Goal: Task Accomplishment & Management: Use online tool/utility

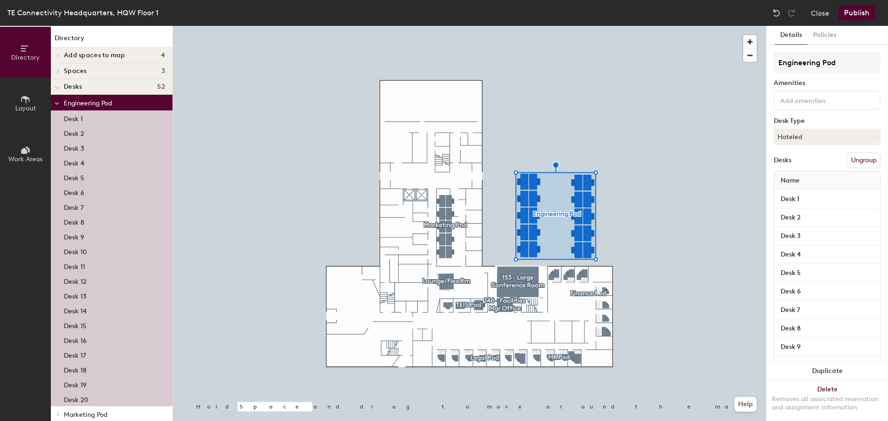
click at [23, 158] on span "Work Areas" at bounding box center [25, 159] width 34 height 8
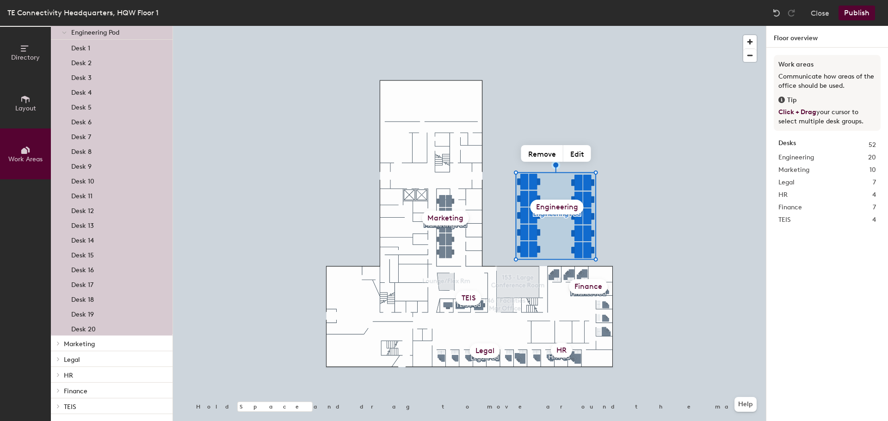
scroll to position [55, 0]
click at [59, 341] on icon at bounding box center [58, 343] width 4 height 5
click at [58, 374] on icon at bounding box center [58, 374] width 4 height 5
click at [66, 389] on icon at bounding box center [66, 390] width 4 height 5
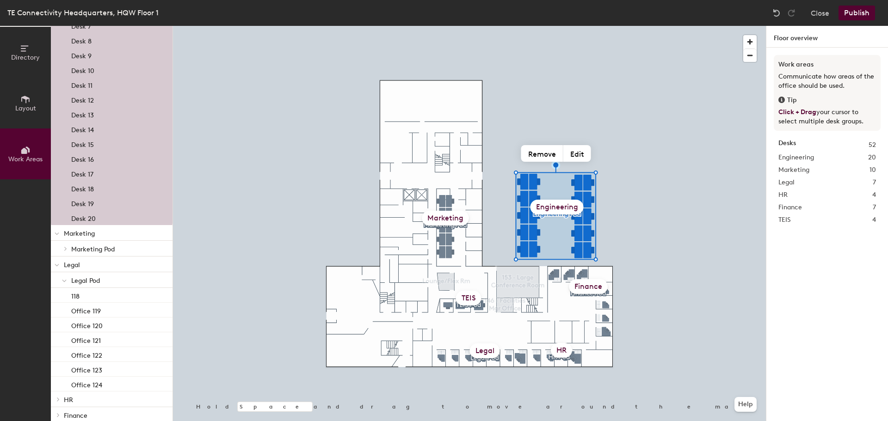
scroll to position [190, 0]
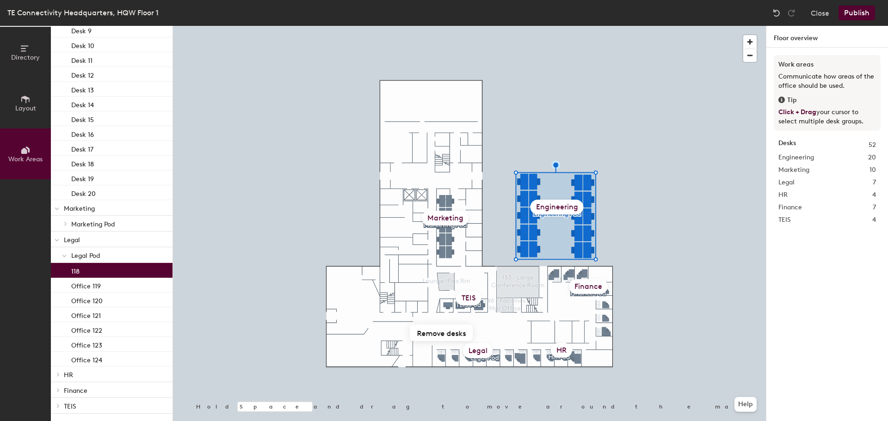
click at [86, 272] on div "118" at bounding box center [112, 270] width 122 height 15
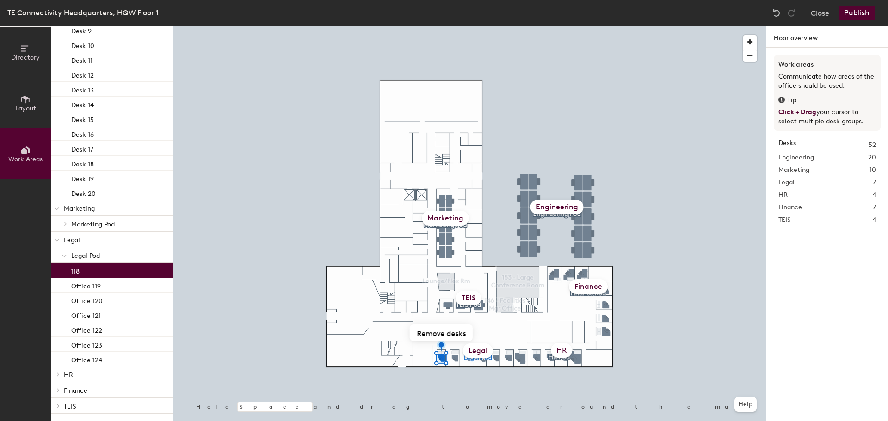
click at [86, 272] on div "118" at bounding box center [112, 270] width 122 height 15
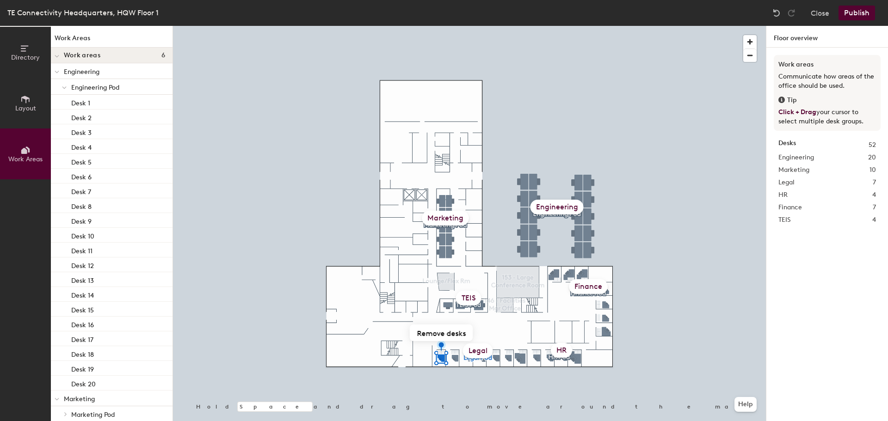
click at [63, 87] on icon at bounding box center [64, 88] width 5 height 4
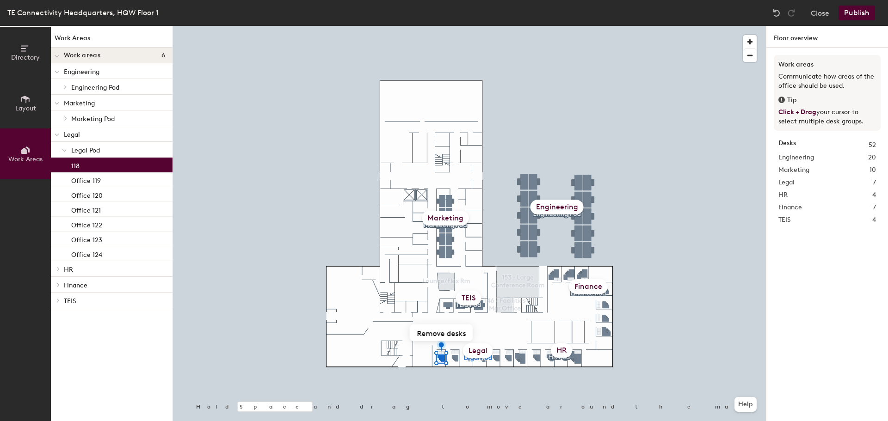
click at [59, 270] on icon at bounding box center [58, 269] width 4 height 5
click at [22, 103] on icon at bounding box center [25, 99] width 10 height 10
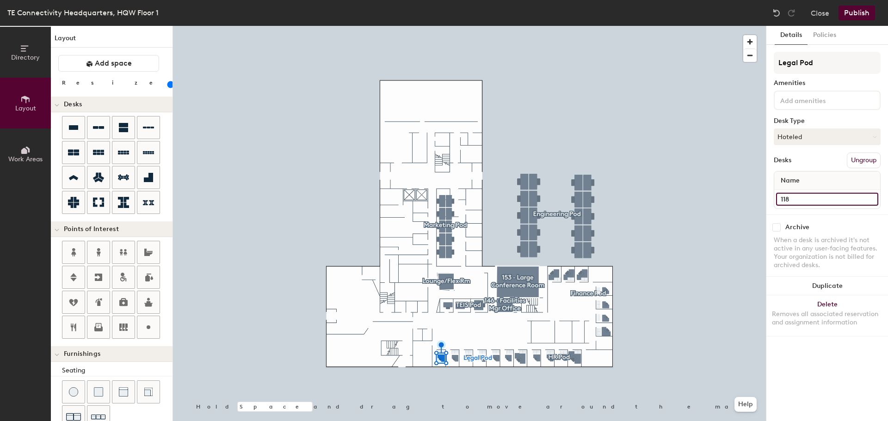
click at [785, 198] on input "118" at bounding box center [827, 199] width 102 height 13
type input "Office 118"
click at [796, 351] on div "Details Policies Legal Pod Amenities Desk Type Hoteled Desks Ungroup Name Offic…" at bounding box center [827, 223] width 122 height 395
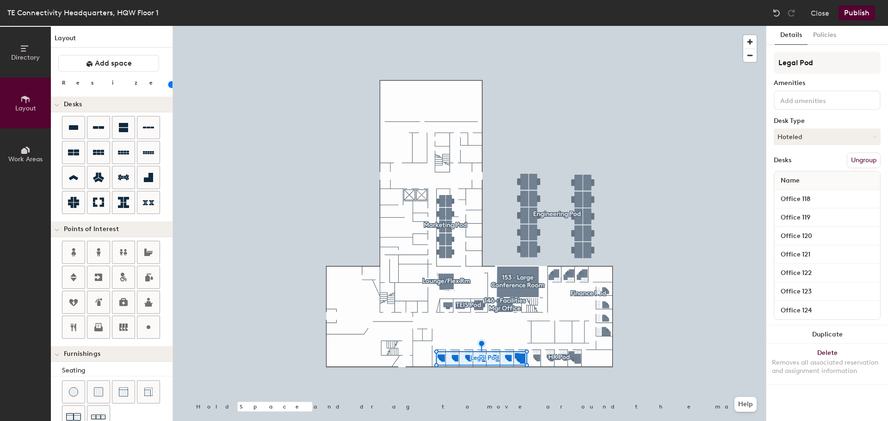
type input "20"
click at [24, 159] on span "Work Areas" at bounding box center [25, 159] width 34 height 8
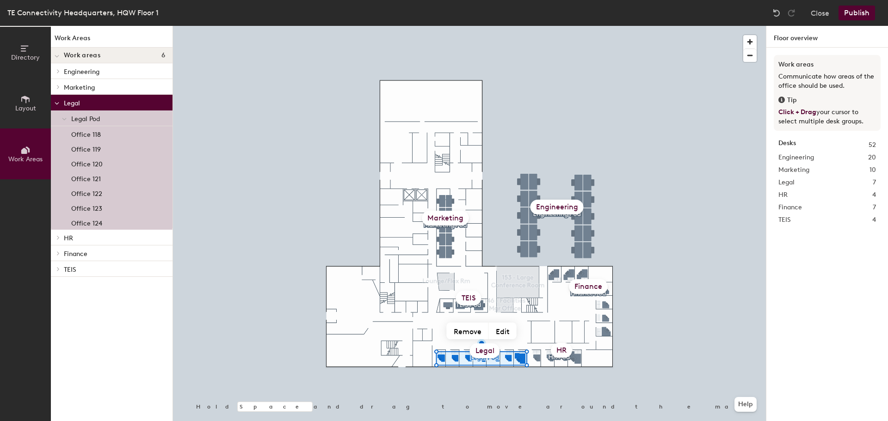
click at [28, 97] on icon at bounding box center [25, 99] width 10 height 10
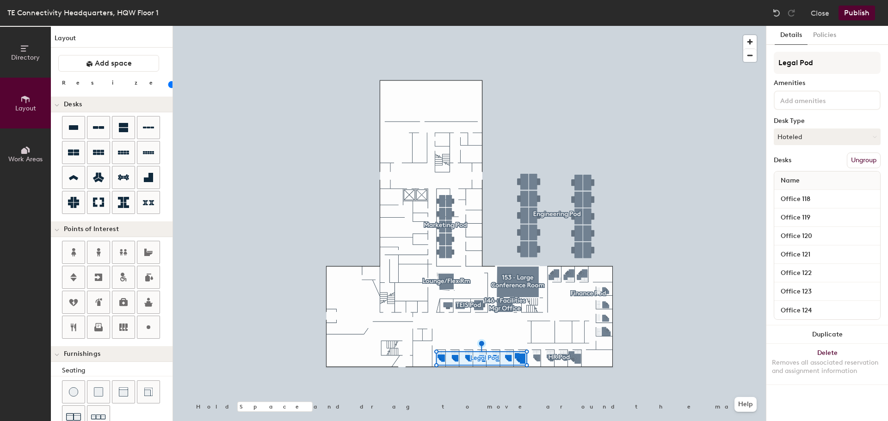
click at [864, 159] on button "Ungroup" at bounding box center [863, 161] width 34 height 16
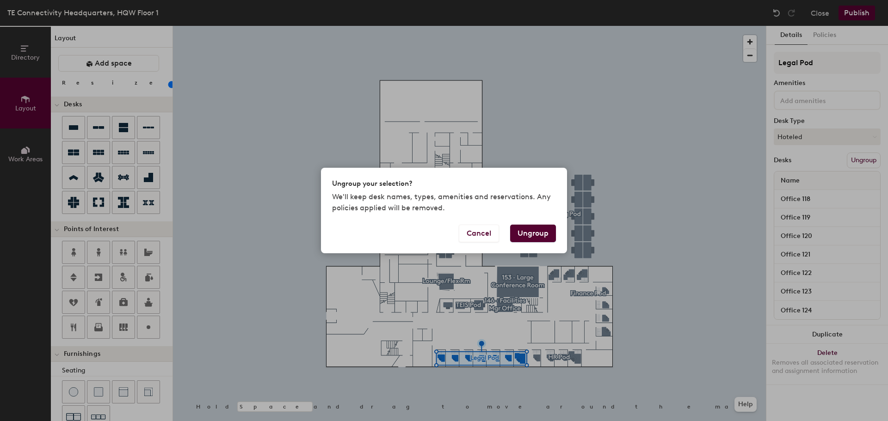
click at [536, 231] on button "Ungroup" at bounding box center [533, 234] width 46 height 18
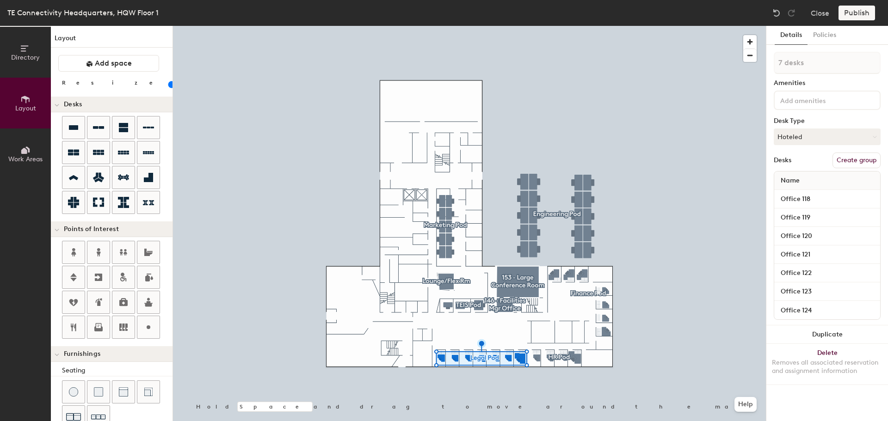
type input "20"
click at [24, 152] on icon at bounding box center [24, 151] width 6 height 6
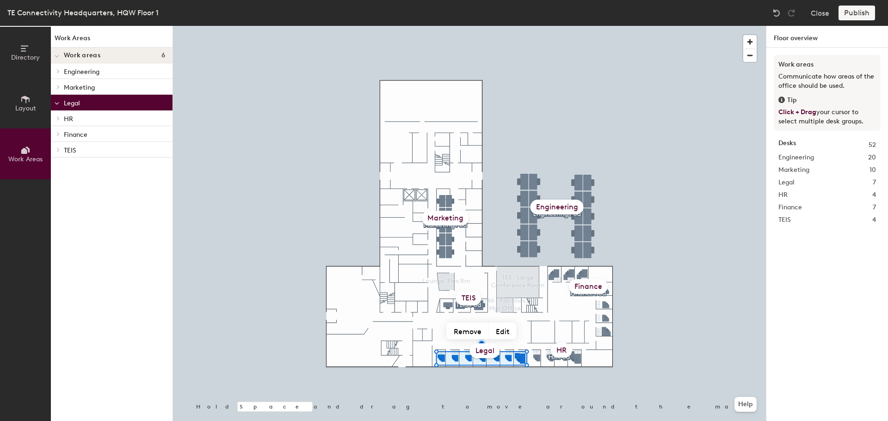
click at [57, 104] on icon at bounding box center [57, 104] width 5 height 4
click at [57, 103] on icon at bounding box center [58, 102] width 4 height 5
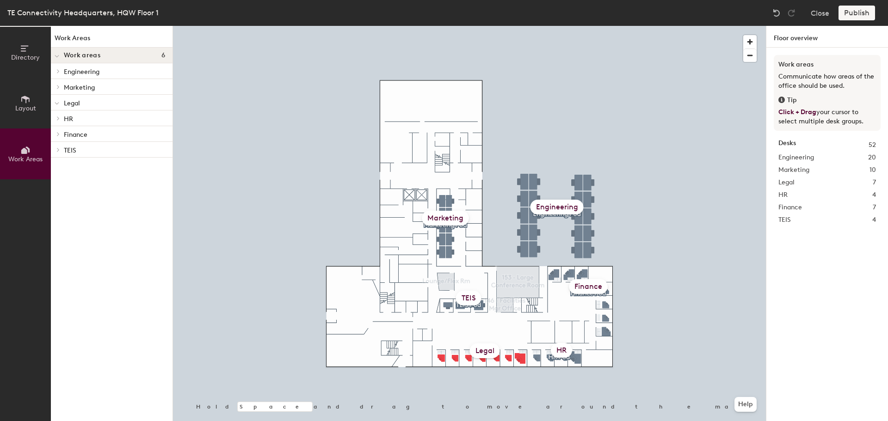
click at [24, 105] on span "Layout" at bounding box center [25, 108] width 21 height 8
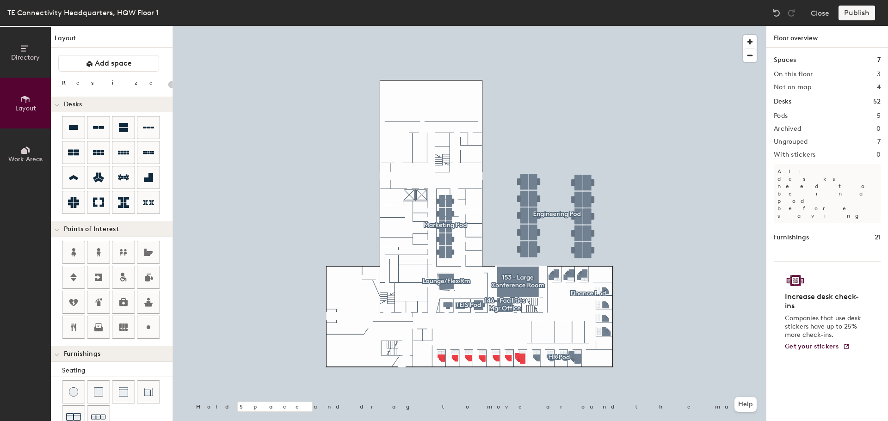
click at [24, 142] on button "Work Areas" at bounding box center [25, 154] width 51 height 51
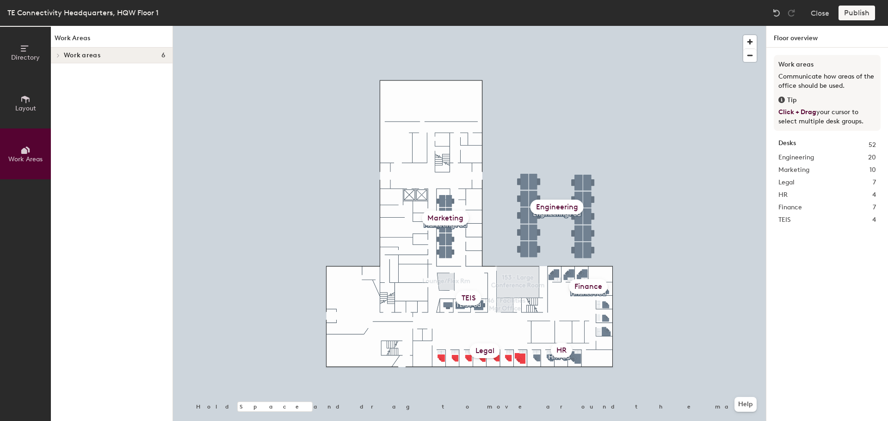
click at [21, 152] on icon at bounding box center [24, 151] width 6 height 6
click at [57, 53] on div at bounding box center [57, 55] width 12 height 15
click at [70, 70] on p "Engineering" at bounding box center [114, 71] width 101 height 12
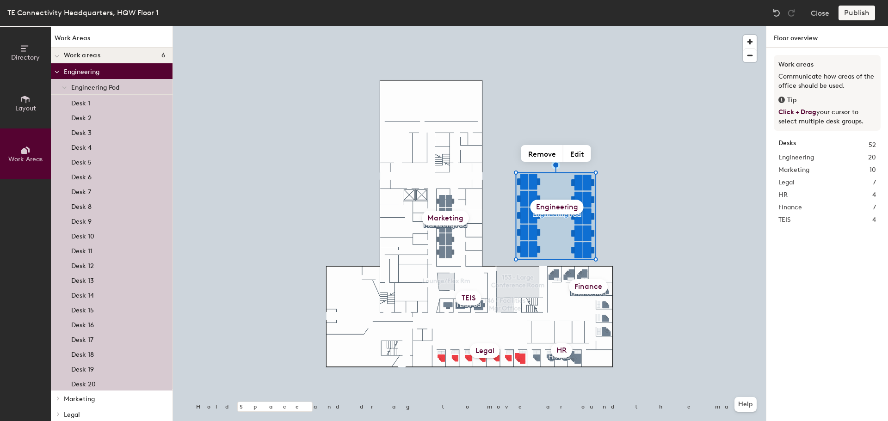
click at [57, 72] on icon at bounding box center [57, 72] width 5 height 4
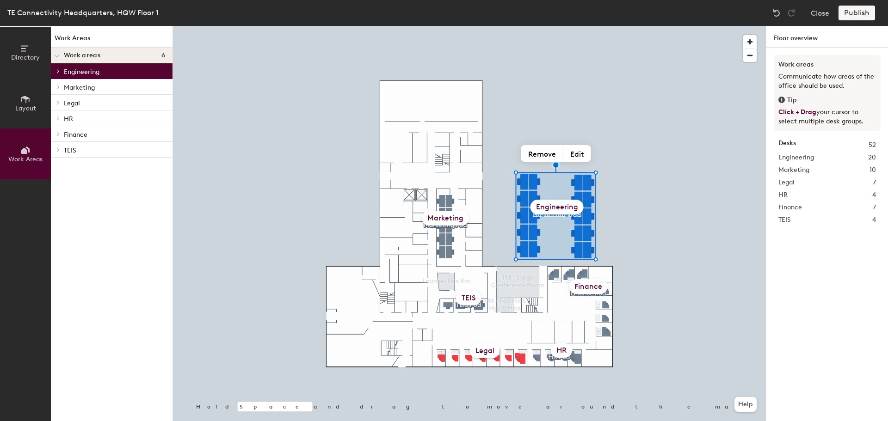
click at [62, 85] on div at bounding box center [58, 87] width 10 height 5
click at [88, 101] on span "Marketing Pod" at bounding box center [92, 103] width 43 height 8
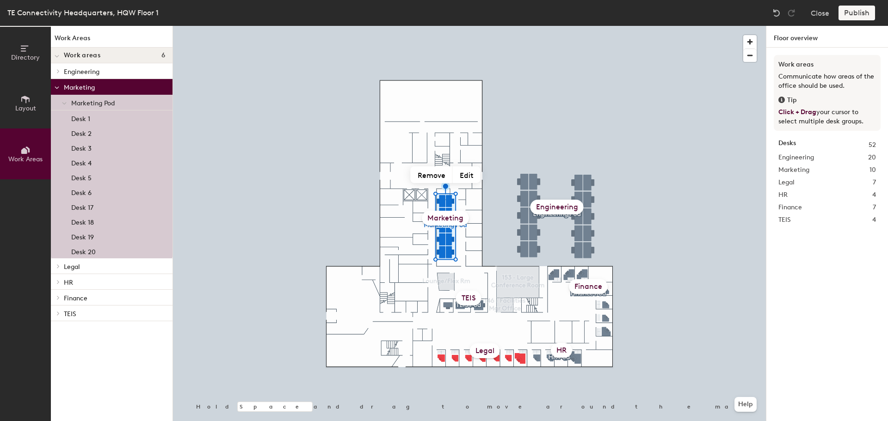
click at [77, 263] on p "Legal" at bounding box center [114, 266] width 101 height 12
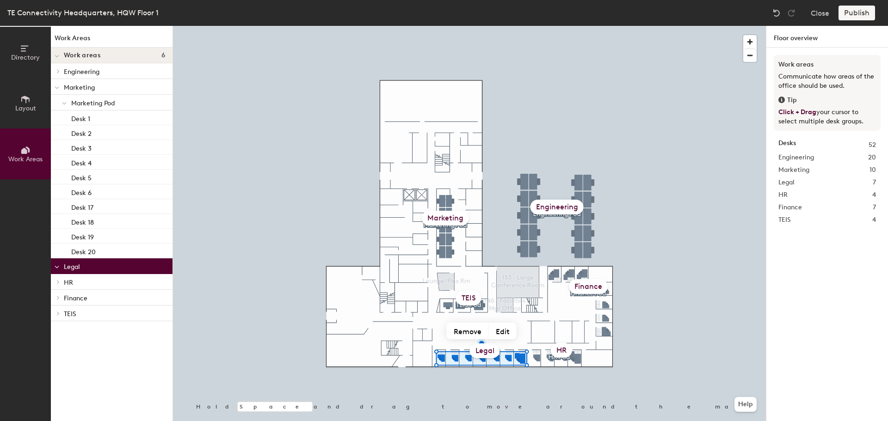
click at [68, 281] on p "HR" at bounding box center [114, 282] width 101 height 12
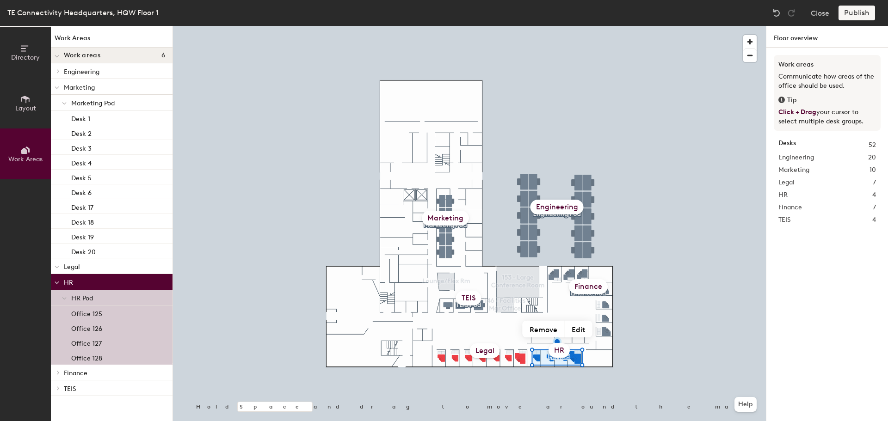
click at [79, 296] on span "HR Pod" at bounding box center [82, 298] width 22 height 8
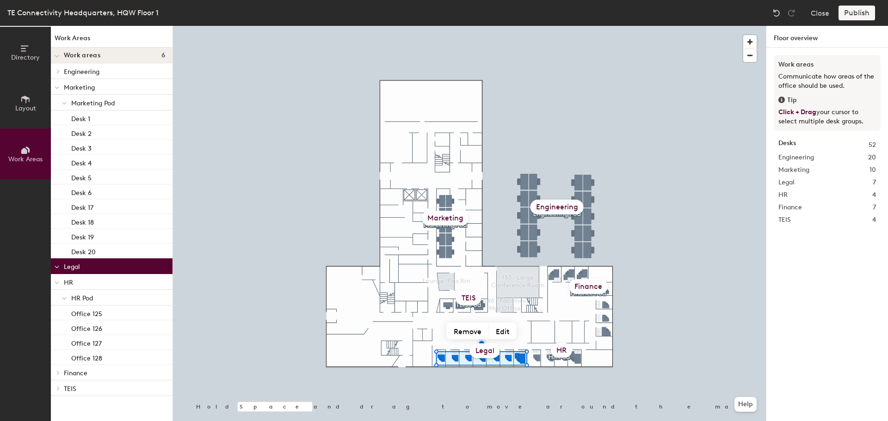
click at [28, 106] on span "Layout" at bounding box center [25, 108] width 21 height 8
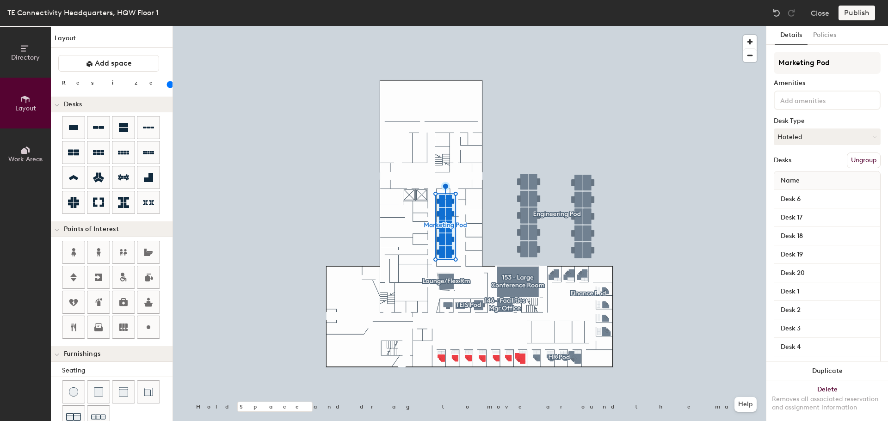
type input "120"
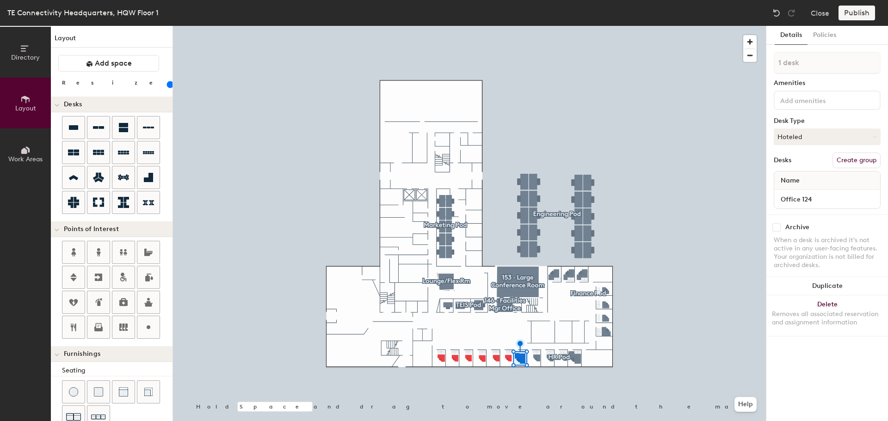
click at [29, 154] on icon at bounding box center [25, 150] width 10 height 10
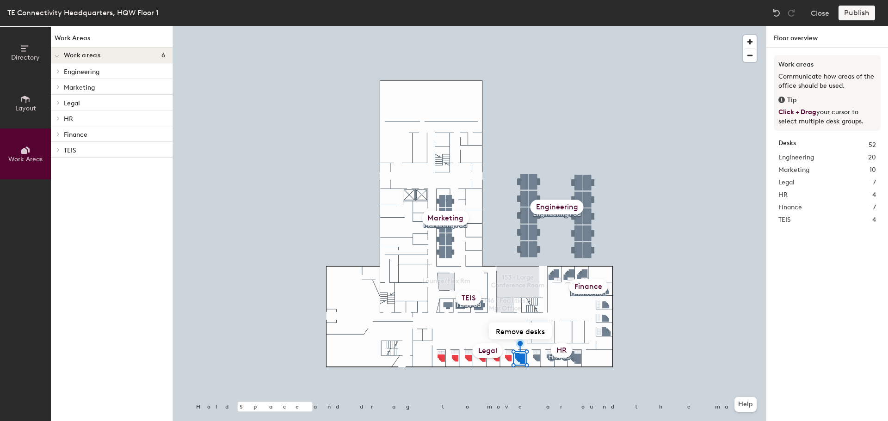
click at [58, 102] on icon at bounding box center [58, 103] width 2 height 4
click at [70, 100] on p "Legal" at bounding box center [114, 103] width 101 height 12
click at [846, 11] on div "Publish" at bounding box center [859, 13] width 42 height 15
click at [851, 14] on div "Publish" at bounding box center [859, 13] width 42 height 15
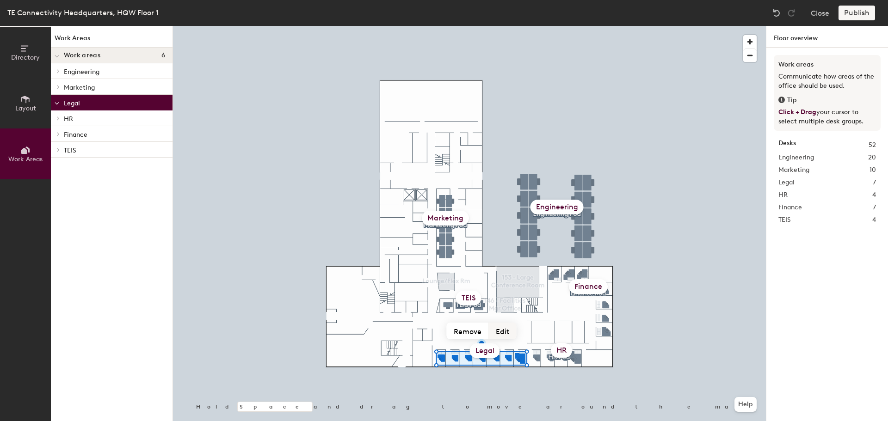
click at [498, 333] on button "Edit" at bounding box center [503, 331] width 28 height 17
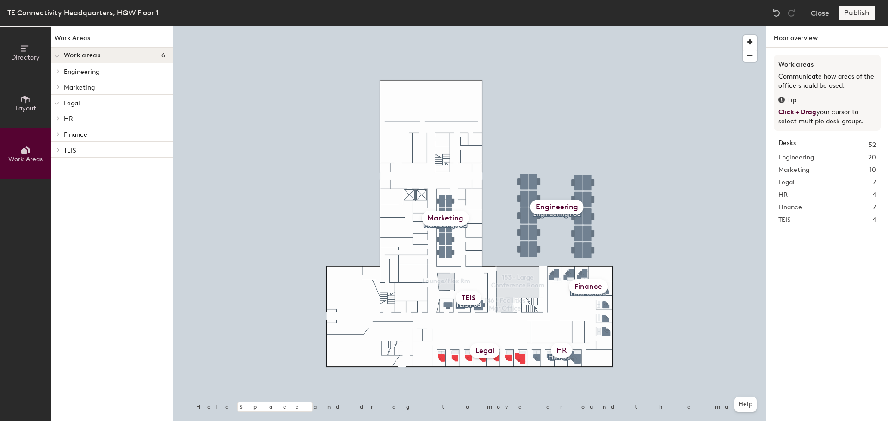
click at [32, 105] on span "Layout" at bounding box center [25, 108] width 21 height 8
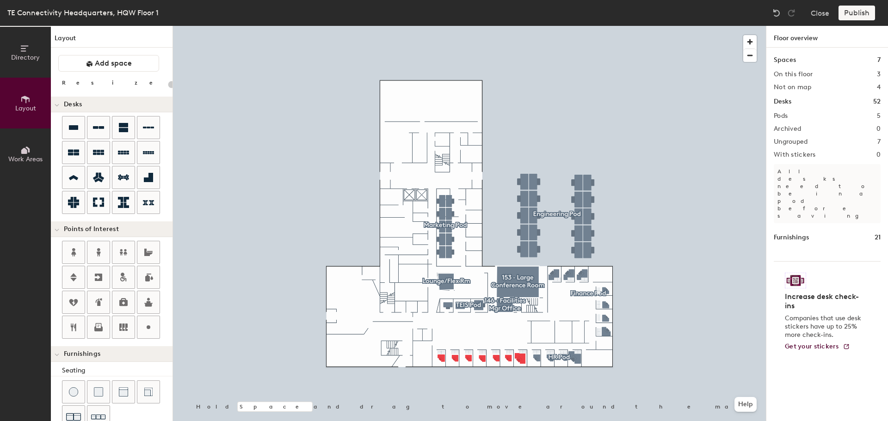
type input "80"
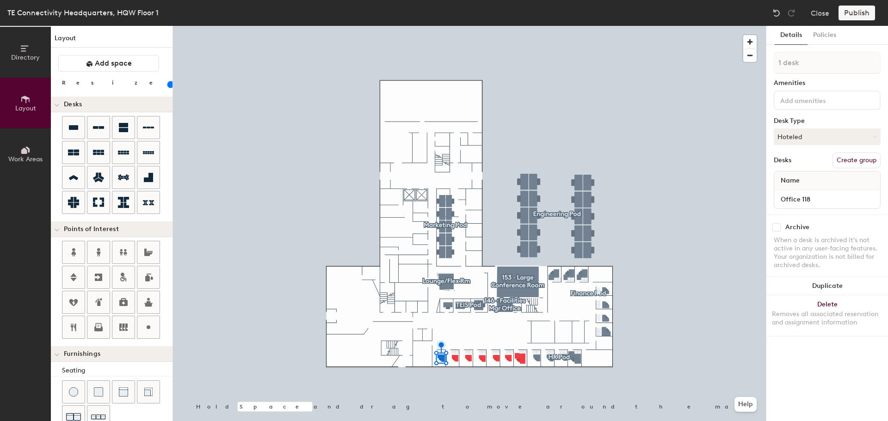
click at [15, 151] on button "Work Areas" at bounding box center [25, 154] width 51 height 51
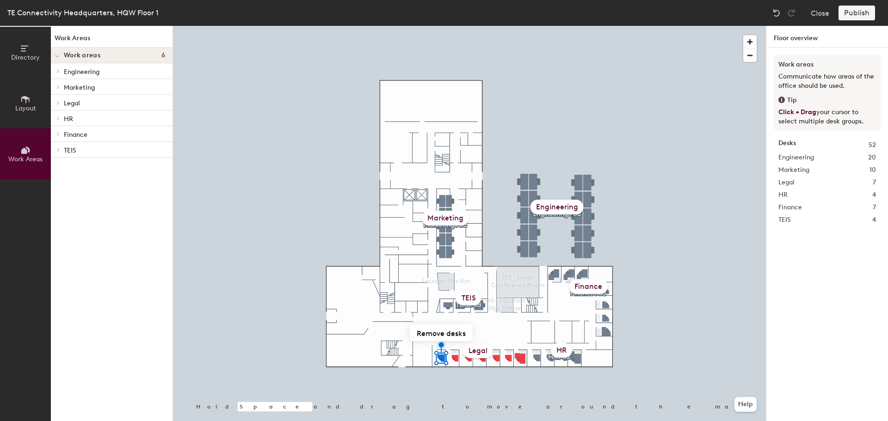
click at [788, 195] on div "HR 4" at bounding box center [827, 195] width 98 height 10
click at [786, 182] on span "Legal" at bounding box center [786, 183] width 16 height 10
click at [57, 102] on icon at bounding box center [58, 102] width 4 height 5
click at [80, 100] on p "Legal" at bounding box center [114, 103] width 101 height 12
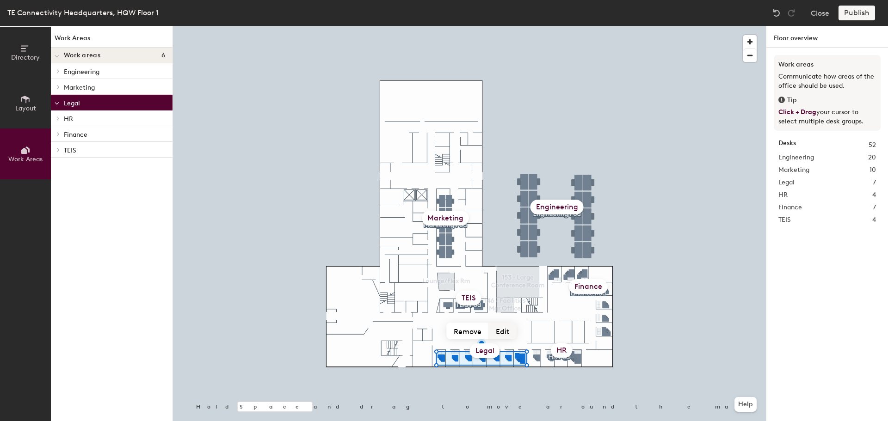
click at [509, 331] on button "Edit" at bounding box center [503, 331] width 28 height 17
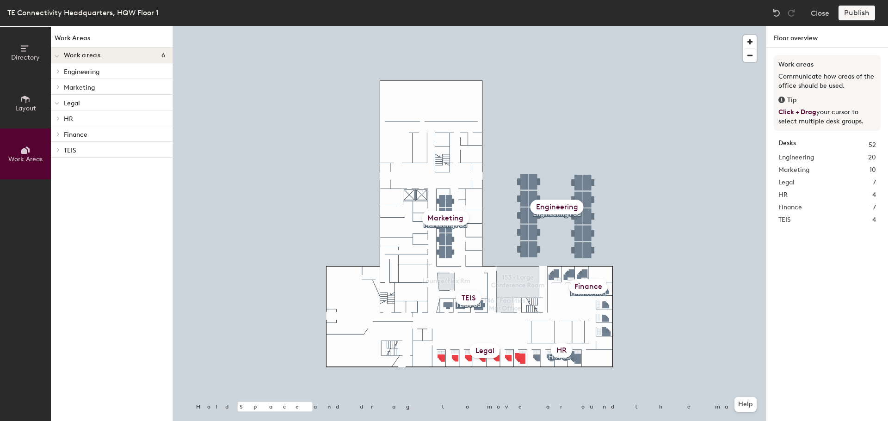
click at [73, 104] on p "Legal" at bounding box center [114, 103] width 101 height 12
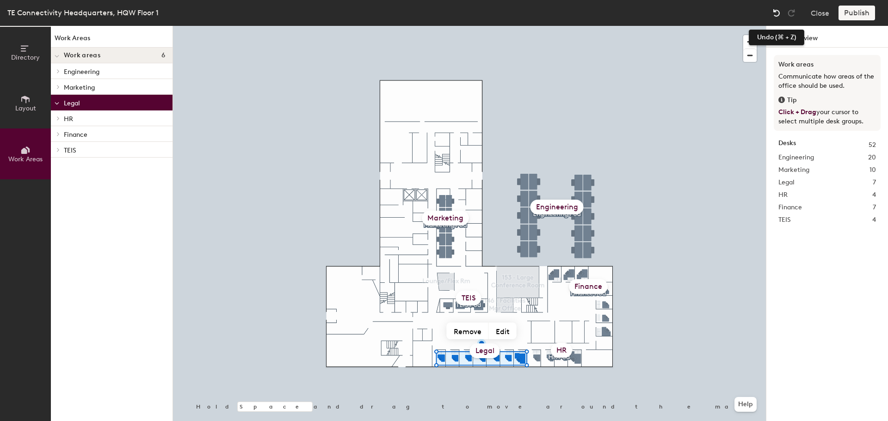
click at [779, 12] on img at bounding box center [775, 12] width 9 height 9
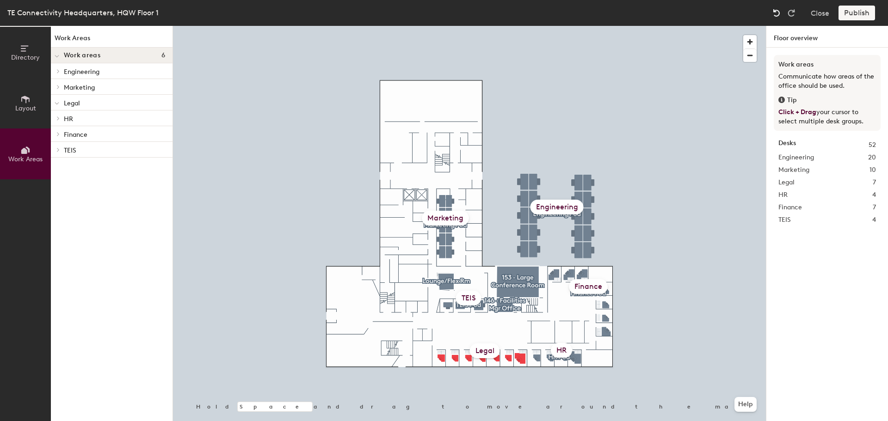
click at [779, 12] on img at bounding box center [775, 12] width 9 height 9
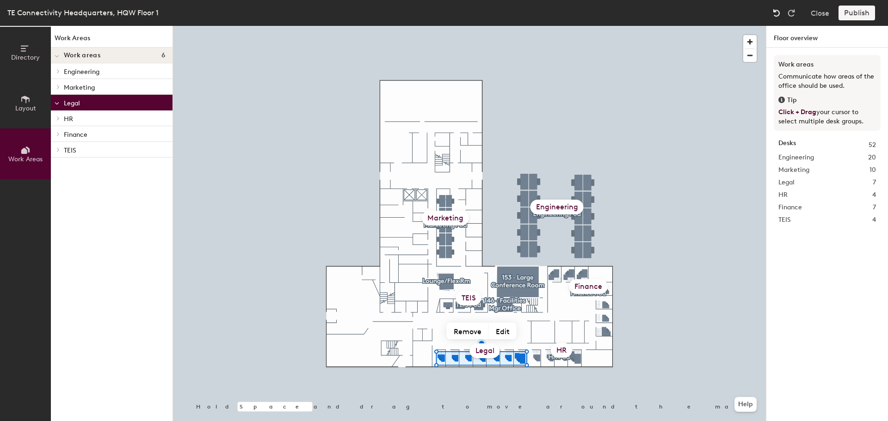
click at [779, 12] on img at bounding box center [775, 12] width 9 height 9
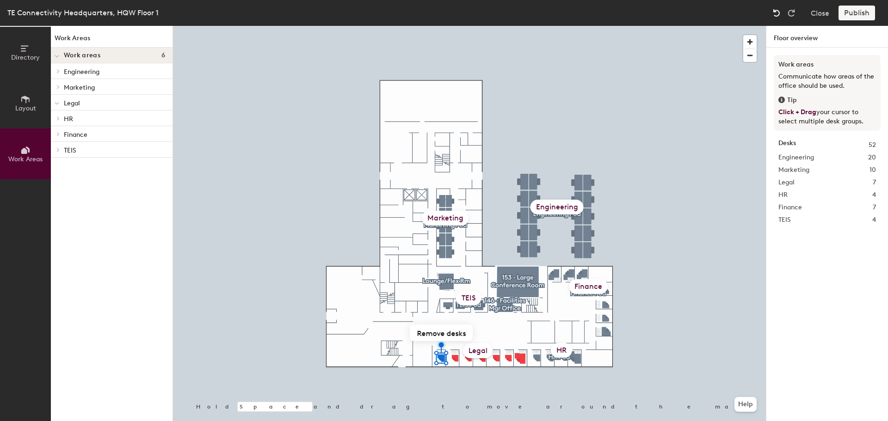
click at [779, 12] on img at bounding box center [775, 12] width 9 height 9
click at [778, 12] on img at bounding box center [775, 12] width 9 height 9
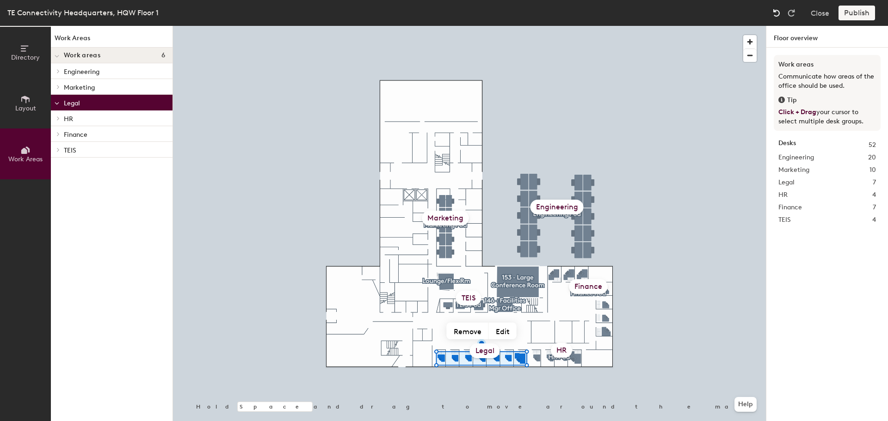
click at [778, 12] on img at bounding box center [775, 12] width 9 height 9
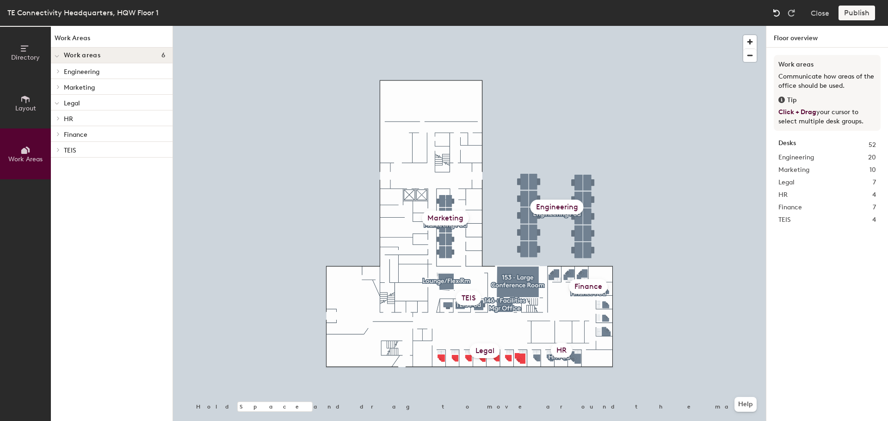
click at [778, 12] on img at bounding box center [775, 12] width 9 height 9
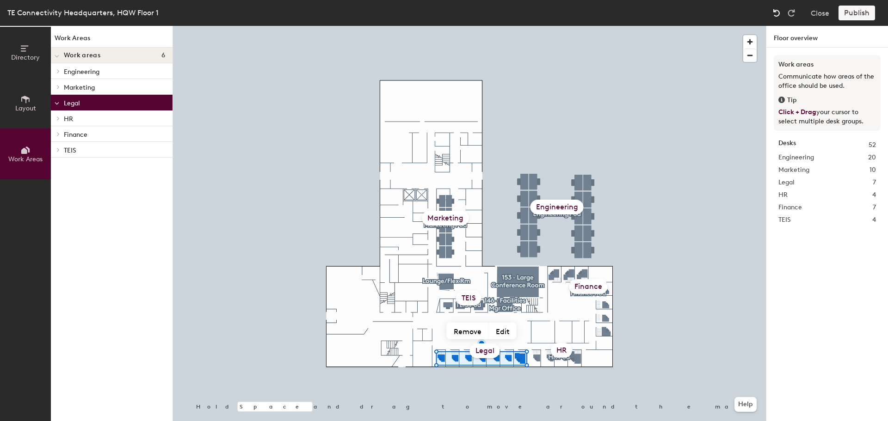
click at [778, 12] on img at bounding box center [775, 12] width 9 height 9
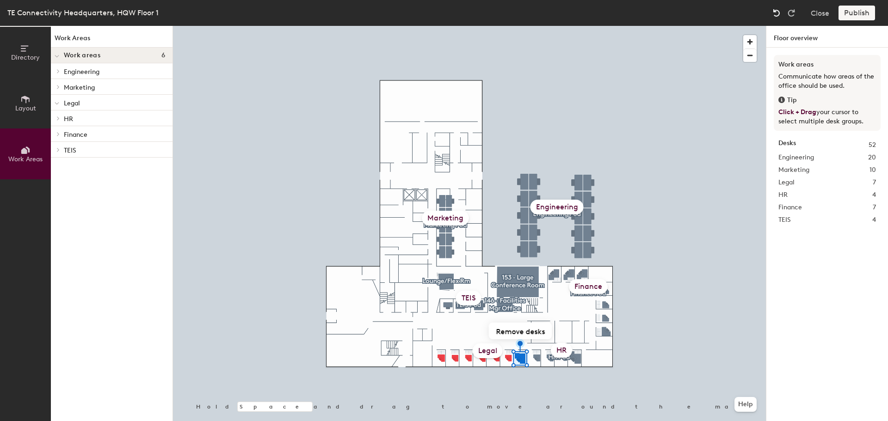
click at [778, 12] on img at bounding box center [775, 12] width 9 height 9
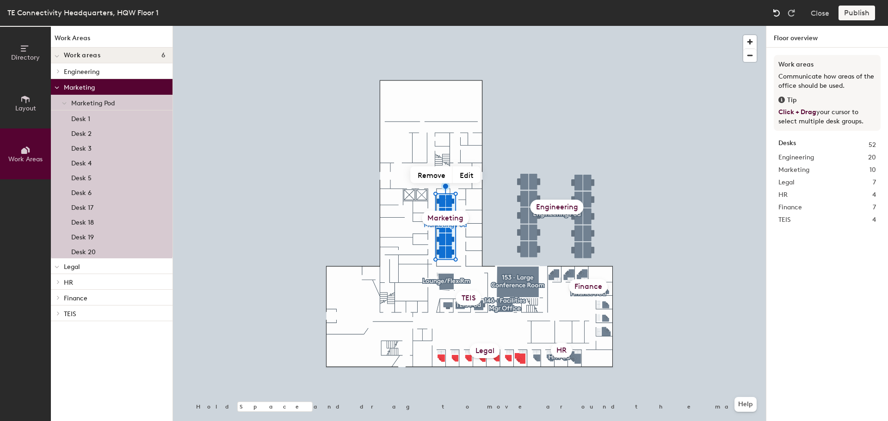
click at [778, 12] on img at bounding box center [775, 12] width 9 height 9
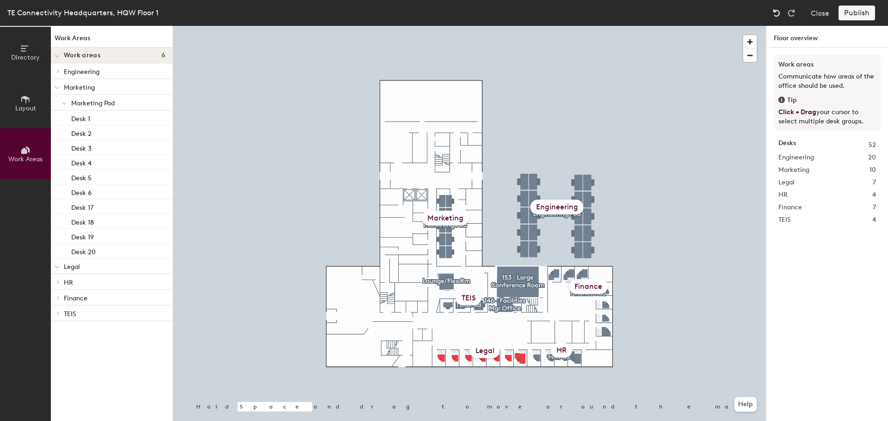
click at [778, 12] on img at bounding box center [775, 12] width 9 height 9
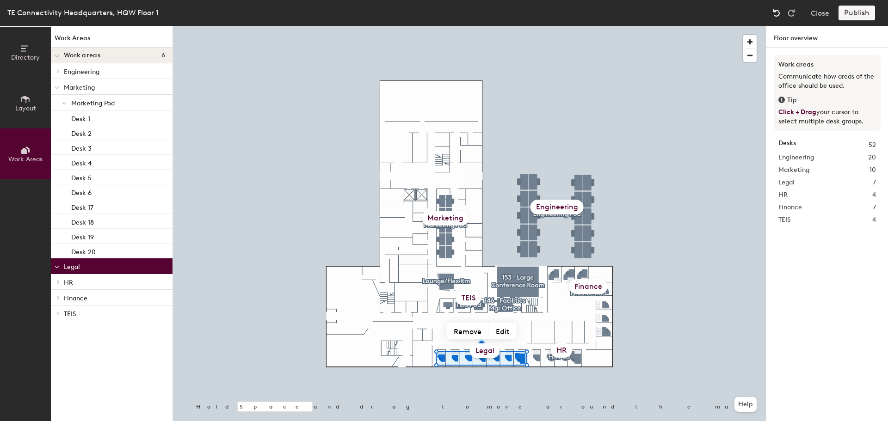
click at [778, 12] on img at bounding box center [775, 12] width 9 height 9
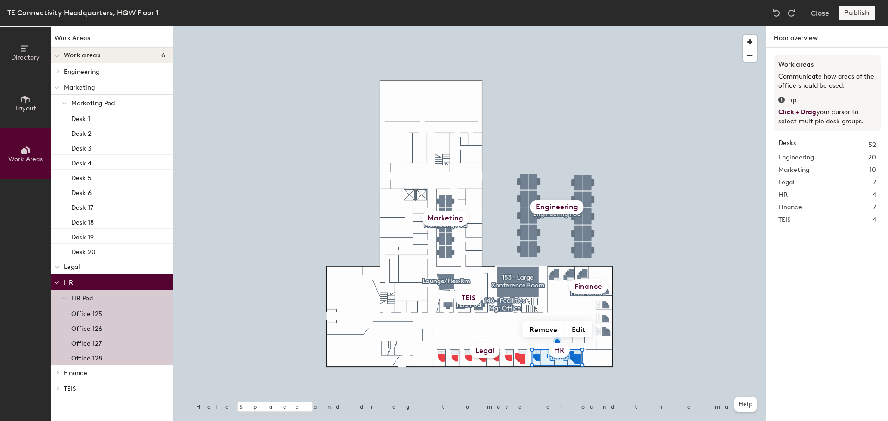
click at [58, 266] on icon at bounding box center [57, 267] width 5 height 4
click at [773, 12] on img at bounding box center [775, 12] width 9 height 9
click at [774, 12] on img at bounding box center [775, 12] width 9 height 9
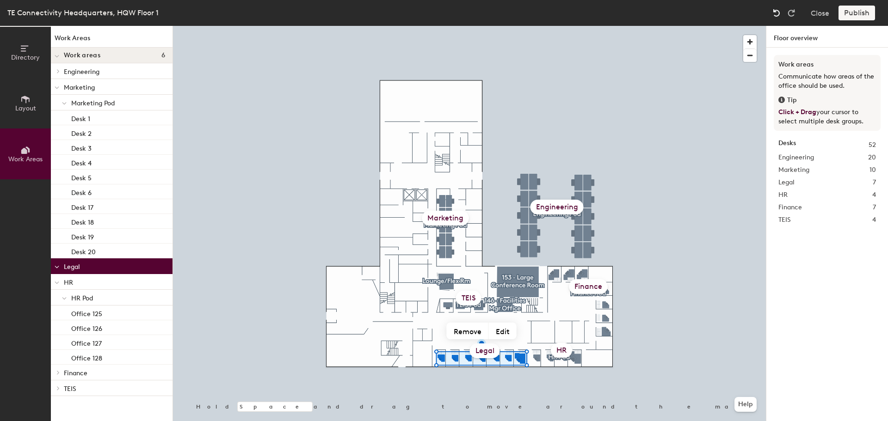
click at [774, 12] on img at bounding box center [775, 12] width 9 height 9
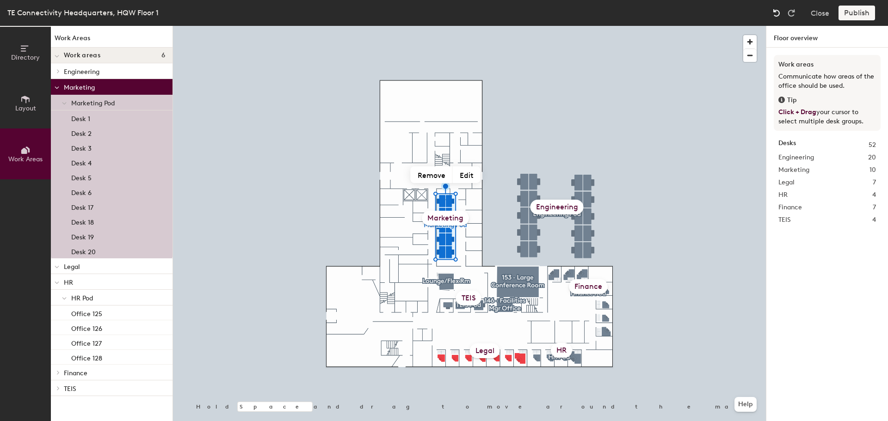
click at [774, 12] on img at bounding box center [775, 12] width 9 height 9
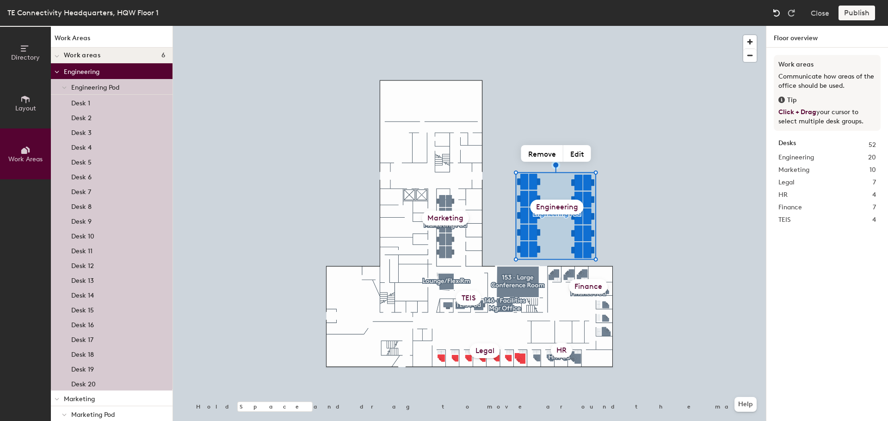
click at [774, 12] on img at bounding box center [775, 12] width 9 height 9
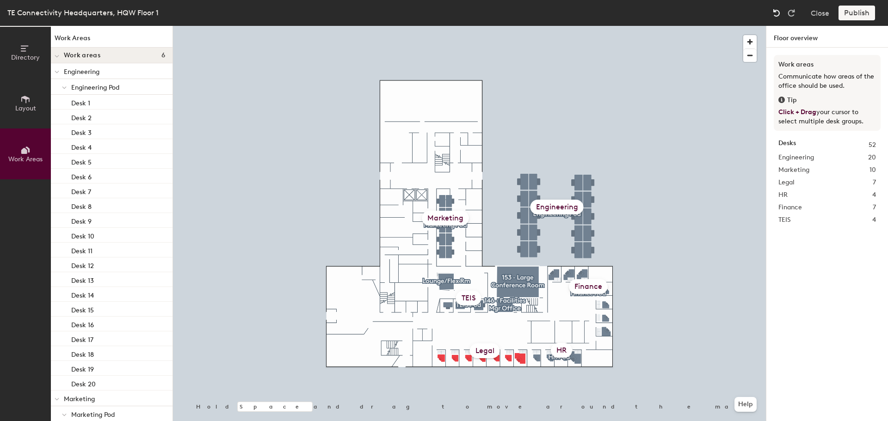
click at [774, 12] on img at bounding box center [775, 12] width 9 height 9
click at [824, 14] on button "Close" at bounding box center [819, 13] width 18 height 15
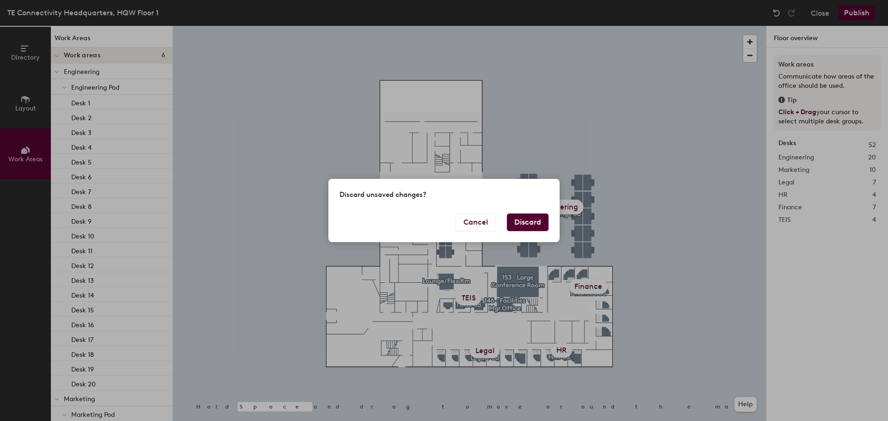
click at [533, 223] on button "Discard" at bounding box center [528, 223] width 42 height 18
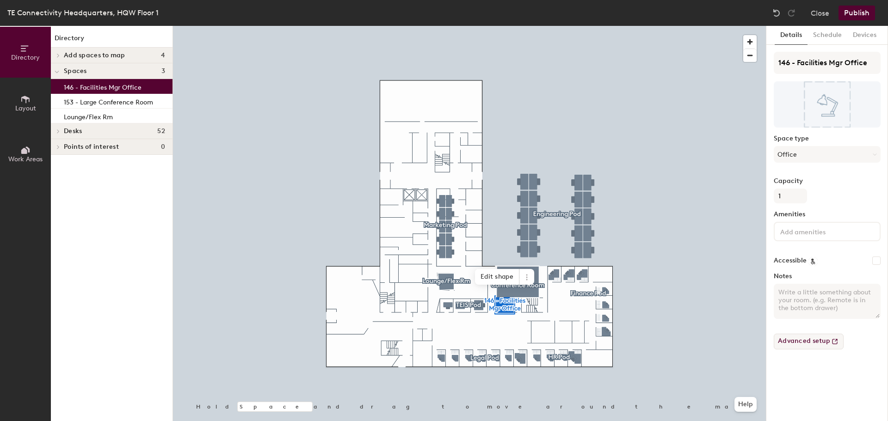
click at [796, 343] on button "Advanced setup" at bounding box center [808, 342] width 70 height 16
